Goal: Information Seeking & Learning: Learn about a topic

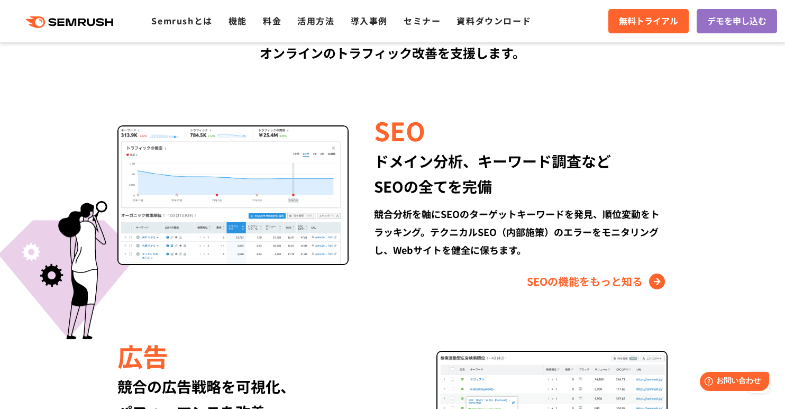
scroll to position [1012, 0]
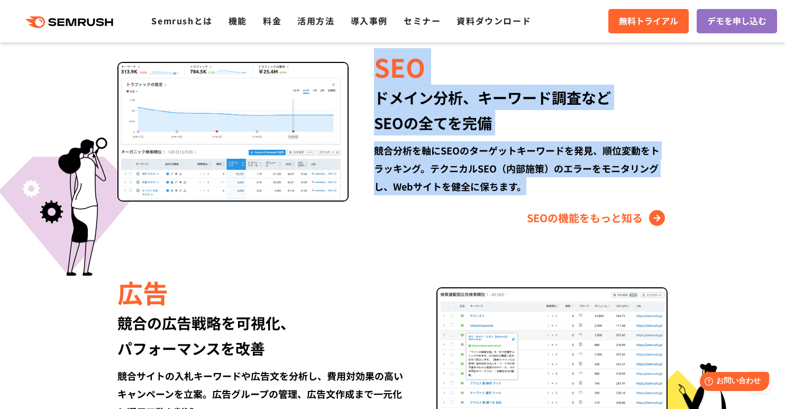
drag, startPoint x: 542, startPoint y: 190, endPoint x: 378, endPoint y: 63, distance: 207.1
click at [378, 64] on div "SEO ドメイン分析、キーワード調査など SEOの全てを完備 競合分析を軸にSEOのターゲットキーワードを発見、順位変動をトラッキング。テクニカルSEO（内部…" at bounding box center [508, 138] width 319 height 178
click at [378, 63] on div "SEO" at bounding box center [521, 67] width 294 height 36
drag, startPoint x: 378, startPoint y: 63, endPoint x: 529, endPoint y: 187, distance: 195.1
click at [529, 187] on div "SEO ドメイン分析、キーワード調査など SEOの全てを完備 競合分析を軸にSEOのターゲットキーワードを発見、順位変動をトラッキング。テクニカルSEO（内部…" at bounding box center [508, 138] width 319 height 178
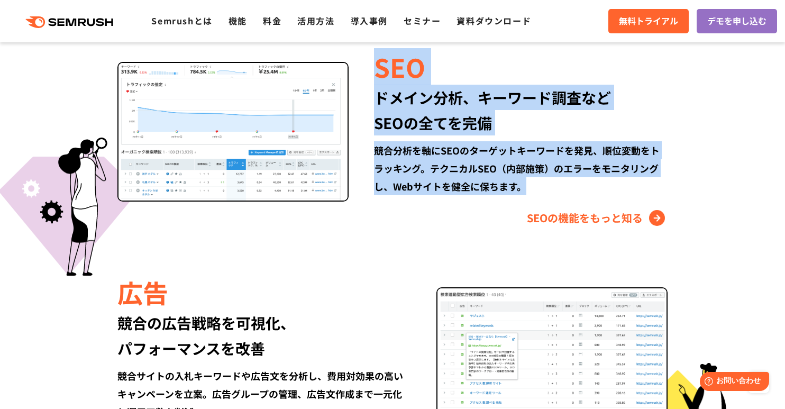
click at [529, 187] on div "競合分析を軸にSEOのターゲットキーワードを発見、順位変動をトラッキング。テクニカルSEO（内部施策）のエラーをモニタリングし、Webサイトを健全に保ちます。" at bounding box center [521, 168] width 294 height 54
drag, startPoint x: 529, startPoint y: 187, endPoint x: 380, endPoint y: 74, distance: 187.2
click at [380, 74] on div "SEO ドメイン分析、キーワード調査など SEOの全てを完備 競合分析を軸にSEOのターゲットキーワードを発見、順位変動をトラッキング。テクニカルSEO（内部…" at bounding box center [508, 138] width 319 height 178
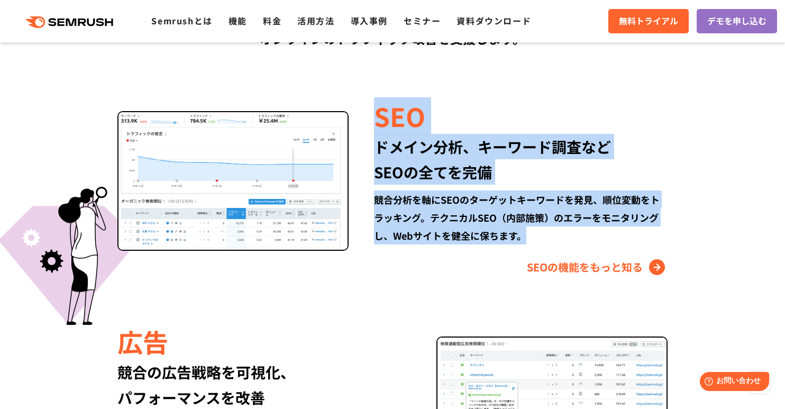
scroll to position [886, 0]
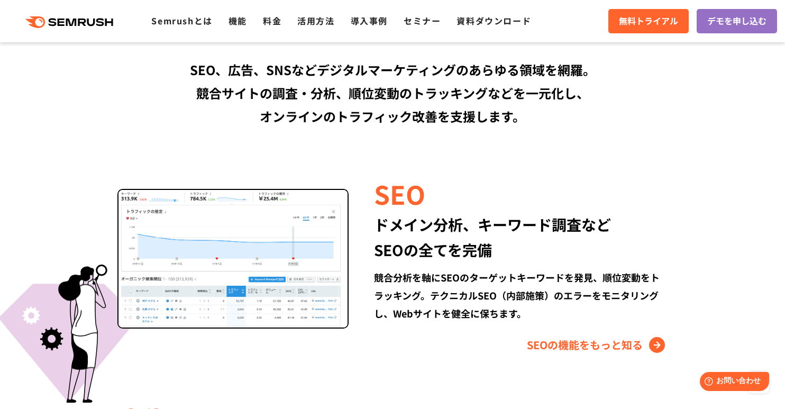
click at [533, 108] on div "SEO、広告、SNSなどデジタルマーケティングのあらゆる領域を網羅。 競合サイトの調査・分析、順位変動のトラッキングなどを一元化し、 オンラインのトラフィック…" at bounding box center [392, 93] width 608 height 70
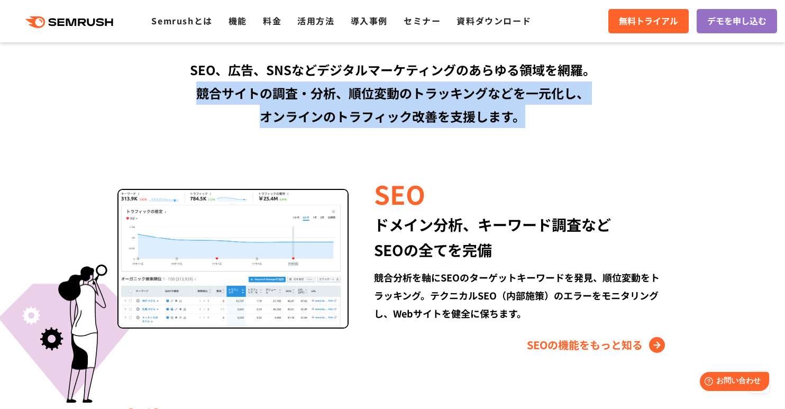
drag, startPoint x: 527, startPoint y: 112, endPoint x: 198, endPoint y: 83, distance: 330.3
click at [198, 85] on div "SEO、広告、SNSなどデジタルマーケティングのあらゆる領域を網羅。 競合サイトの調査・分析、順位変動のトラッキングなどを一元化し、 オンラインのトラフィック…" at bounding box center [392, 93] width 608 height 70
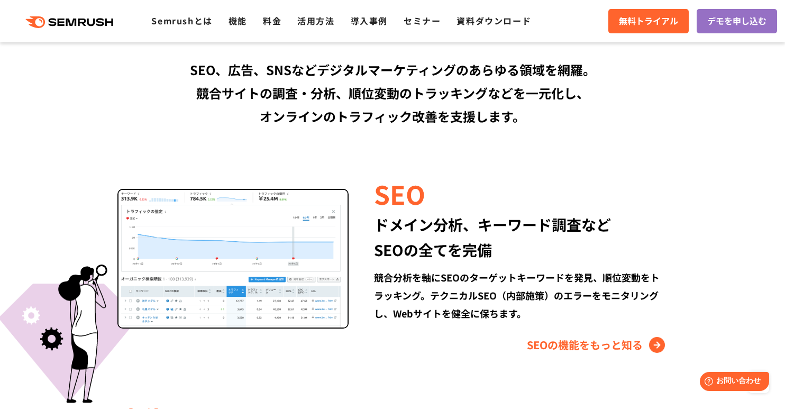
click at [187, 66] on div "SEO、広告、SNSなどデジタルマーケティングのあらゆる領域を網羅。 競合サイトの調査・分析、順位変動のトラッキングなどを一元化し、 オンラインのトラフィック…" at bounding box center [392, 93] width 608 height 70
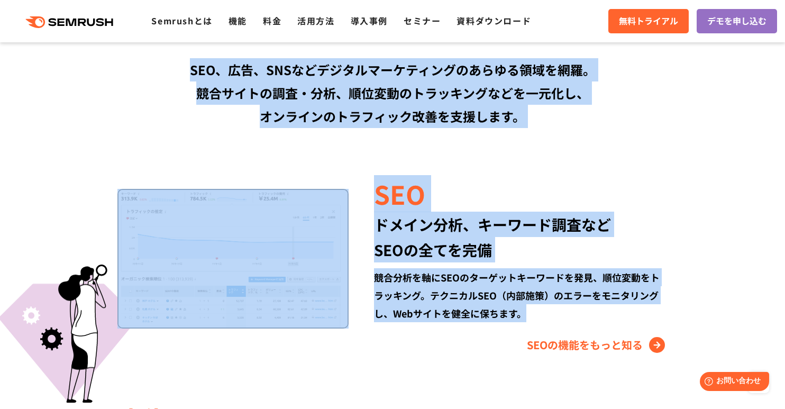
drag, startPoint x: 187, startPoint y: 66, endPoint x: 552, endPoint y: 308, distance: 438.1
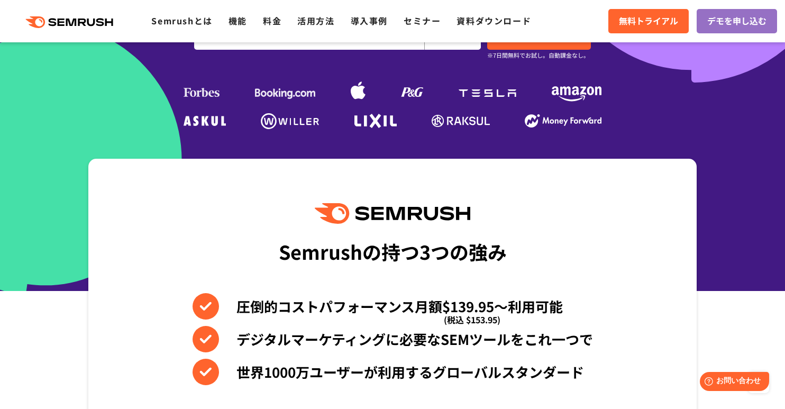
scroll to position [290, 0]
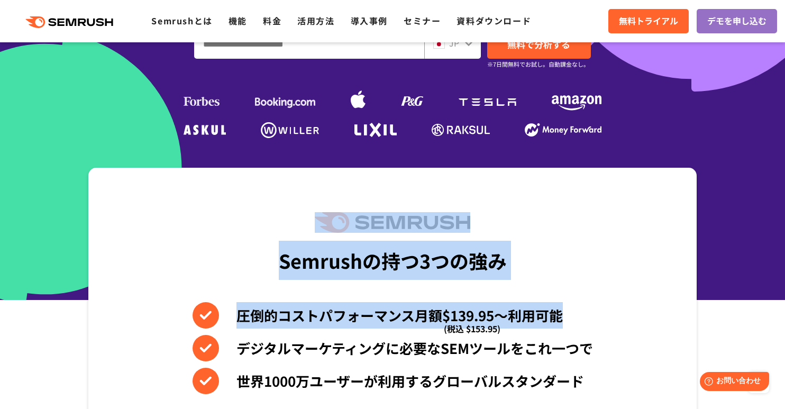
drag, startPoint x: 573, startPoint y: 321, endPoint x: 327, endPoint y: 216, distance: 267.8
click at [327, 216] on div "Semrushの持つ3つの強み 圧倒的コストパフォーマンス月額$139.95〜利用可能 (税込 $153.95) デジタルマーケティングに必要なSEMツールを…" at bounding box center [392, 347] width 608 height 359
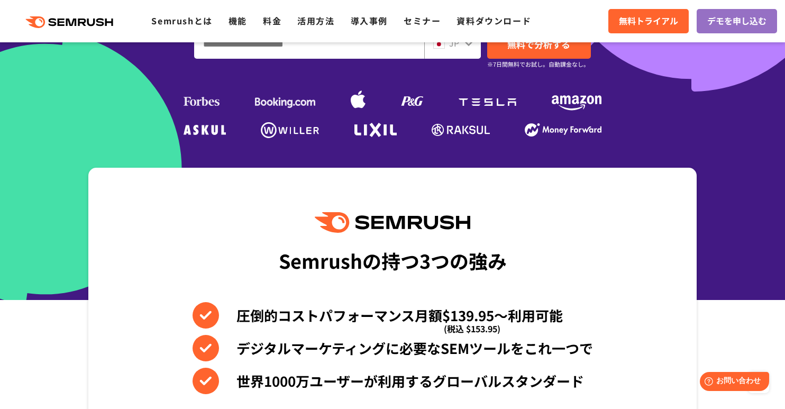
click at [333, 190] on div "Semrushの持つ3つの強み 圧倒的コストパフォーマンス月額$139.95〜利用可能 (税込 $153.95) デジタルマーケティングに必要なSEMツールを…" at bounding box center [392, 347] width 608 height 359
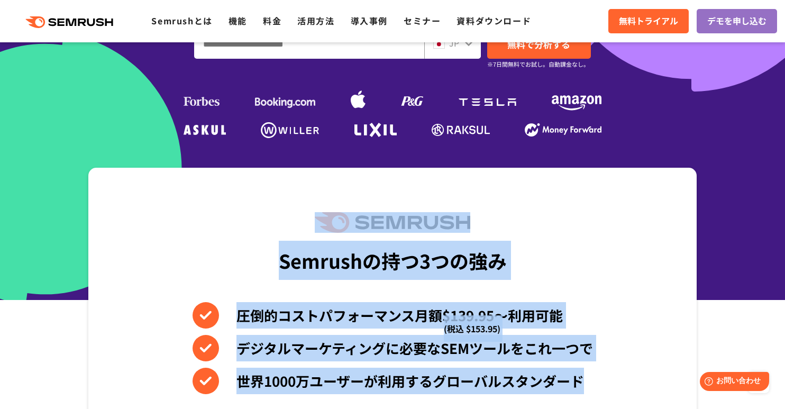
drag, startPoint x: 334, startPoint y: 193, endPoint x: 589, endPoint y: 388, distance: 321.0
click at [589, 388] on div "Semrushの持つ3つの強み 圧倒的コストパフォーマンス月額$139.95〜利用可能 (税込 $153.95) デジタルマーケティングに必要なSEMツールを…" at bounding box center [392, 347] width 608 height 359
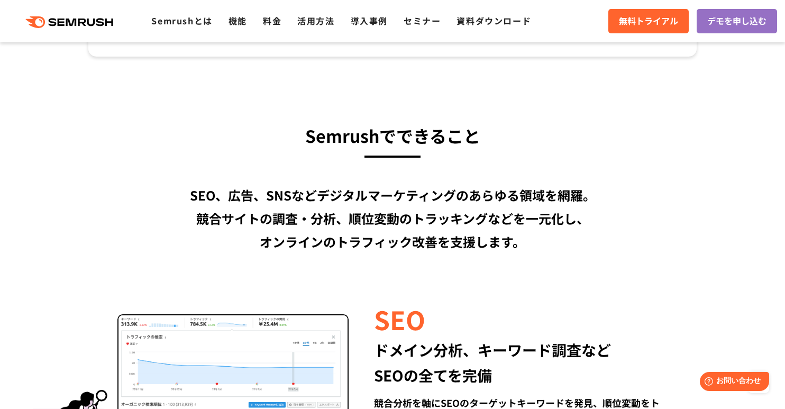
scroll to position [886, 0]
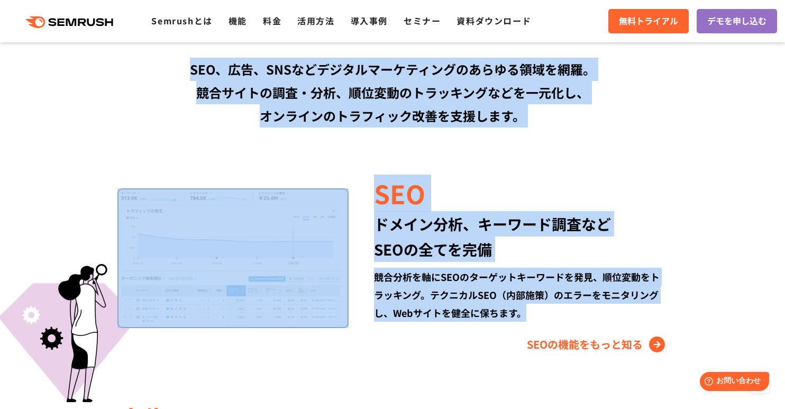
drag, startPoint x: 543, startPoint y: 312, endPoint x: 191, endPoint y: 71, distance: 426.2
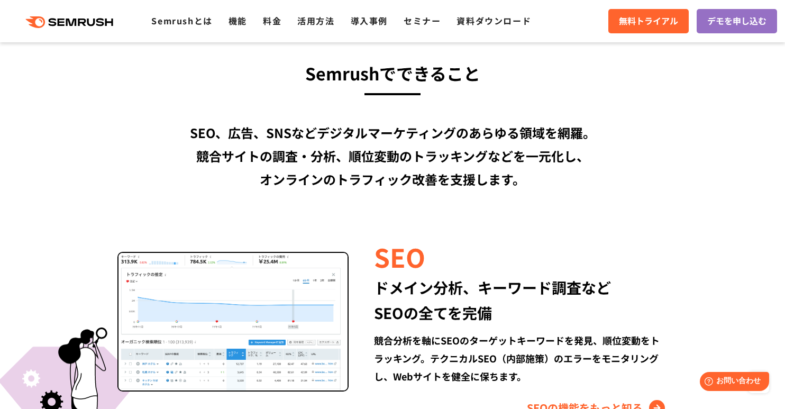
click at [131, 83] on h3 "Semrushでできること" at bounding box center [392, 73] width 608 height 29
